Goal: Task Accomplishment & Management: Manage account settings

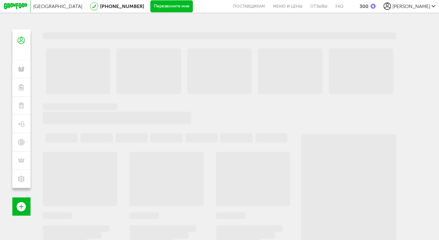
click at [424, 6] on span "[PERSON_NAME]" at bounding box center [411, 6] width 38 height 6
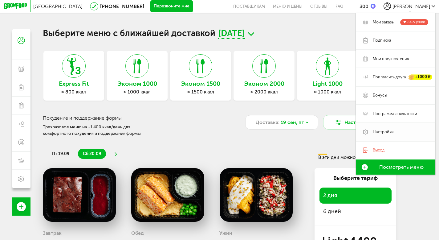
click at [380, 133] on span "Настройки" at bounding box center [383, 132] width 21 height 6
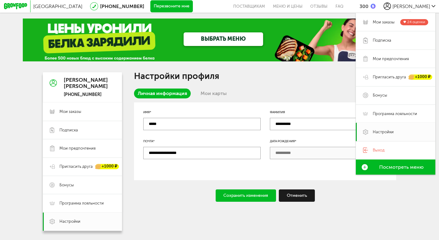
click at [213, 93] on link "Мои карты" at bounding box center [214, 93] width 34 height 10
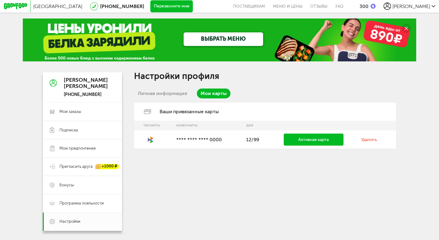
click at [367, 142] on link "Удалить" at bounding box center [369, 139] width 16 height 5
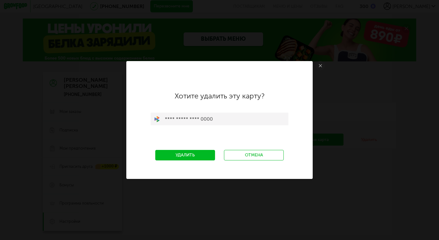
click at [194, 152] on link "Удалить" at bounding box center [185, 155] width 60 height 11
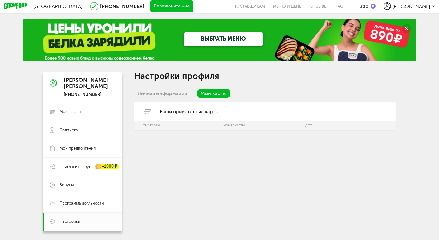
click at [181, 112] on div "Ваши привязанные карты" at bounding box center [265, 111] width 262 height 18
click at [144, 112] on icon at bounding box center [147, 111] width 15 height 5
click at [169, 92] on link "Личная информация" at bounding box center [162, 93] width 57 height 10
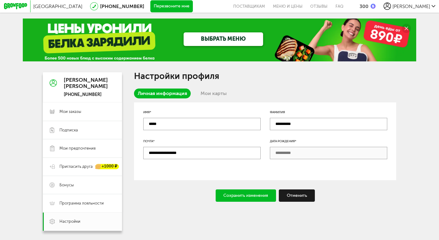
click at [212, 90] on link "Мои карты" at bounding box center [214, 93] width 34 height 10
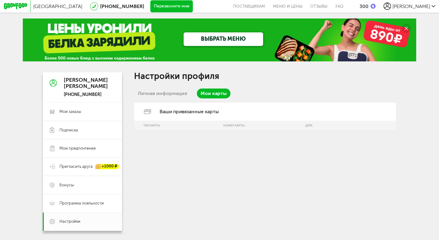
drag, startPoint x: 196, startPoint y: 112, endPoint x: 201, endPoint y: 116, distance: 6.3
click at [196, 112] on div "Ваши привязанные карты" at bounding box center [265, 111] width 262 height 18
click at [232, 127] on th "Номер карты" at bounding box center [261, 125] width 82 height 10
click at [158, 126] on th "Тип карты" at bounding box center [177, 125] width 86 height 10
click at [75, 151] on span "Мои предпочтения" at bounding box center [77, 148] width 36 height 6
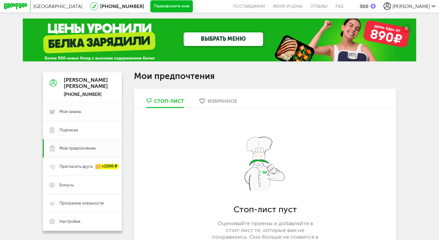
click at [80, 111] on span "Мои заказы" at bounding box center [86, 112] width 55 height 6
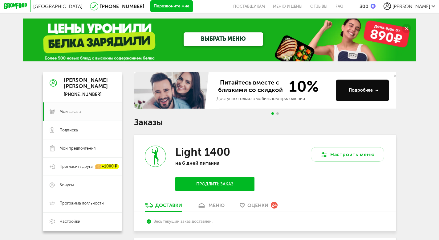
click at [376, 95] on button "Подробнее" at bounding box center [362, 89] width 53 height 21
